Goal: Task Accomplishment & Management: Manage account settings

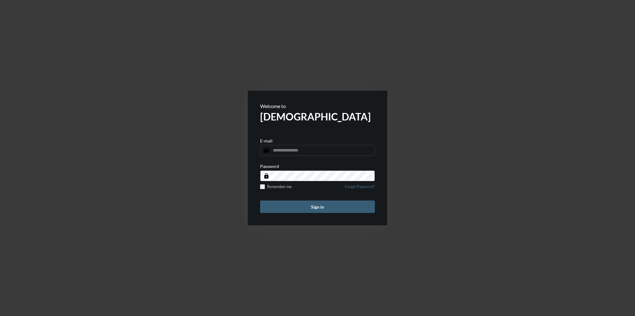
click at [299, 154] on input "email" at bounding box center [317, 150] width 115 height 11
type input "**********"
click at [260, 200] on button "Sign in" at bounding box center [317, 206] width 115 height 12
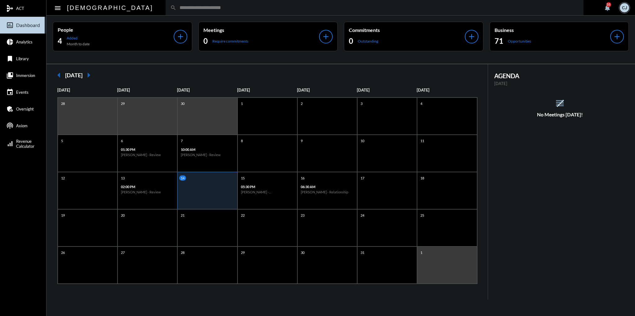
click at [610, 8] on mat-icon "notifications" at bounding box center [607, 7] width 7 height 7
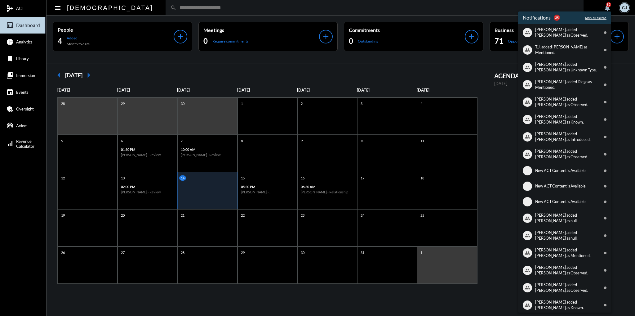
click at [596, 16] on p "Mark all as read" at bounding box center [595, 18] width 21 height 4
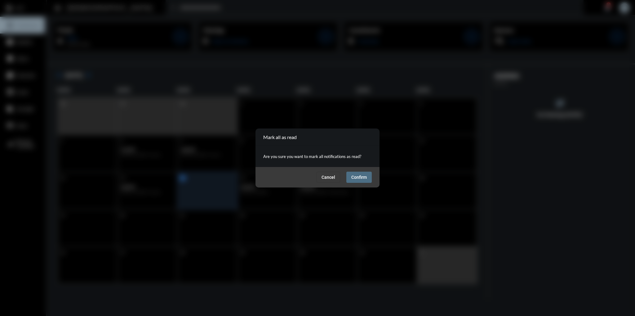
click at [364, 176] on span "Confirm" at bounding box center [359, 177] width 16 height 5
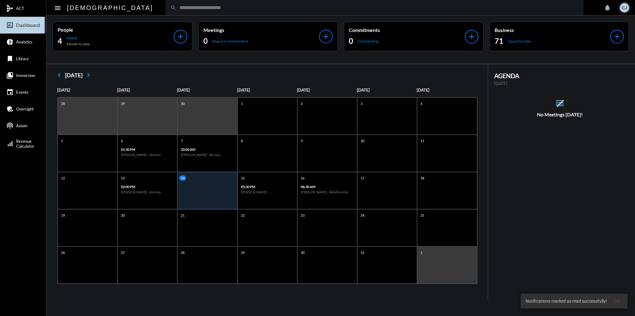
click at [352, 9] on input "text" at bounding box center [377, 7] width 402 height 5
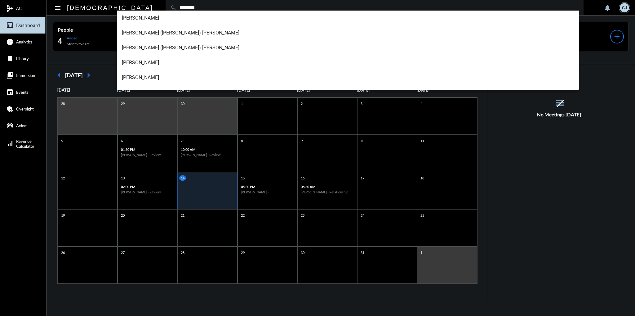
type input "********"
click at [139, 64] on span "[PERSON_NAME]" at bounding box center [348, 62] width 452 height 15
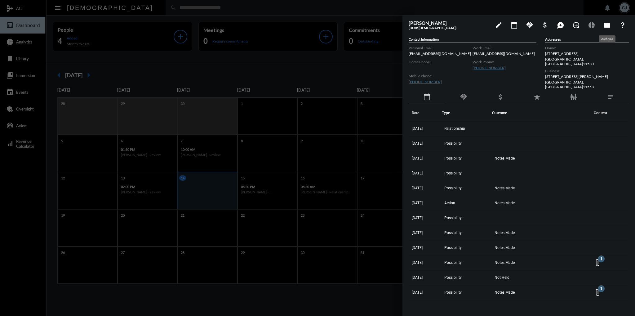
click at [605, 26] on mat-icon "folder" at bounding box center [606, 24] width 7 height 7
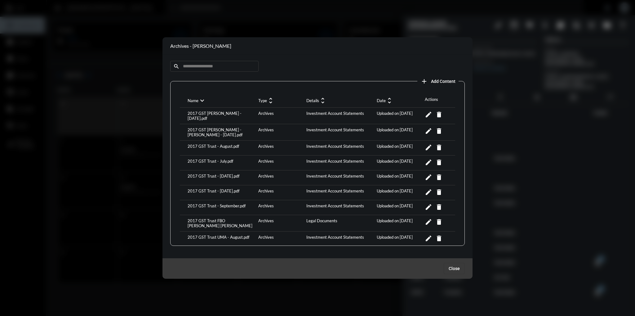
click at [388, 104] on div "Name expand_more Type unfold_more Details unfold_more Date unfold_more Actions" at bounding box center [317, 101] width 275 height 14
click at [388, 103] on mat-icon "unfold_more" at bounding box center [389, 100] width 7 height 7
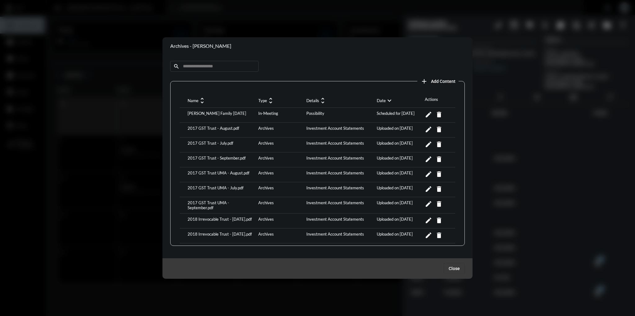
click at [388, 103] on mat-icon "expand_more" at bounding box center [389, 100] width 7 height 7
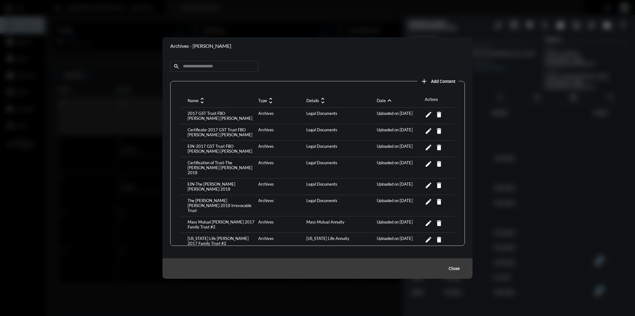
click at [388, 103] on mat-icon "expand_less" at bounding box center [389, 100] width 7 height 7
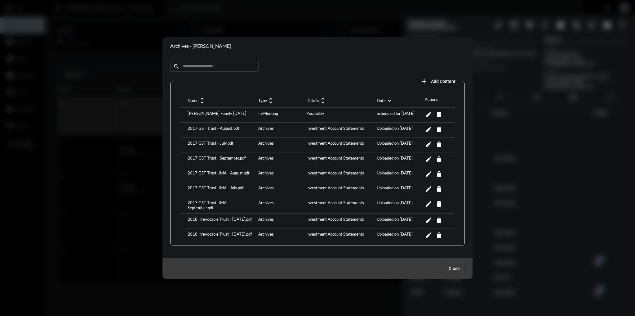
click at [232, 158] on div "2017 GST Trust - September.pdf" at bounding box center [221, 159] width 71 height 8
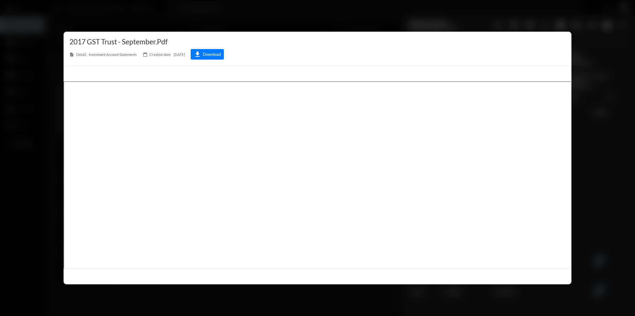
click at [35, 77] on div at bounding box center [317, 158] width 635 height 316
